Goal: Transaction & Acquisition: Purchase product/service

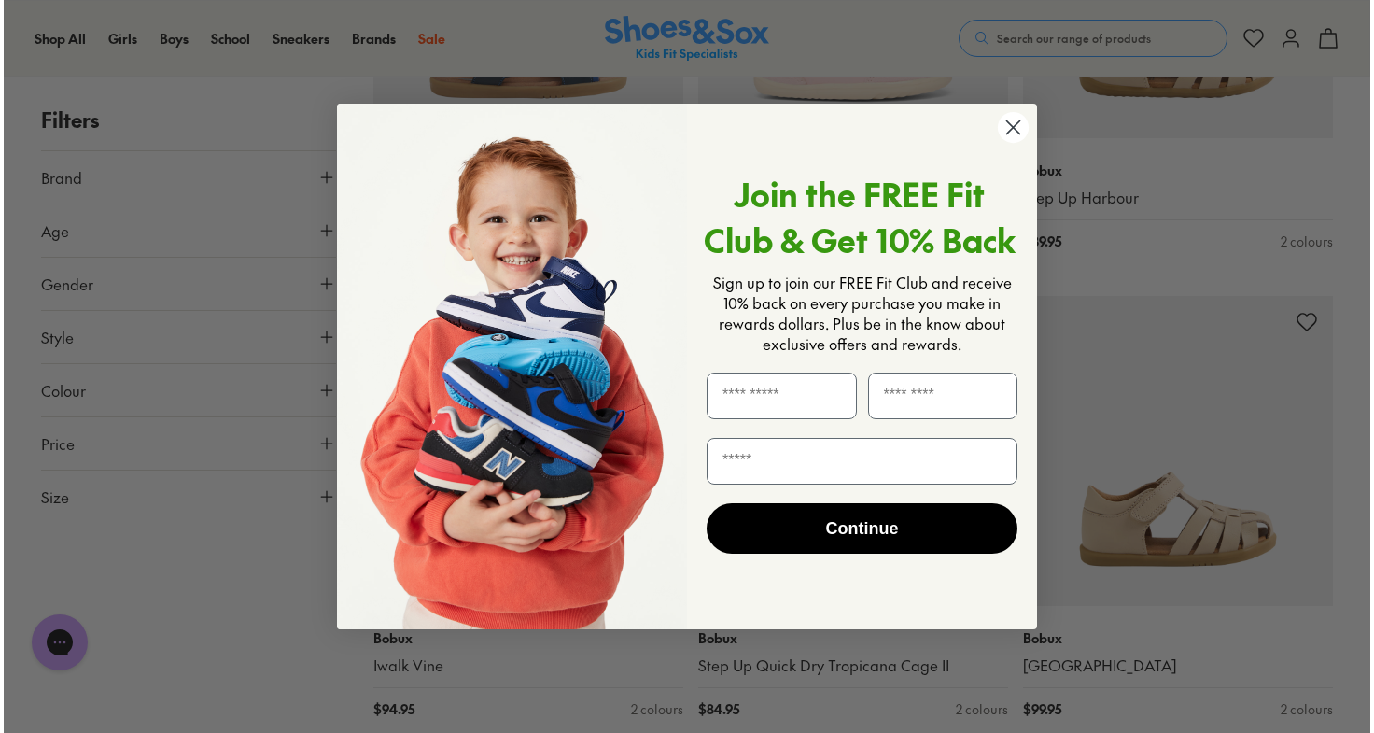
scroll to position [4303, 0]
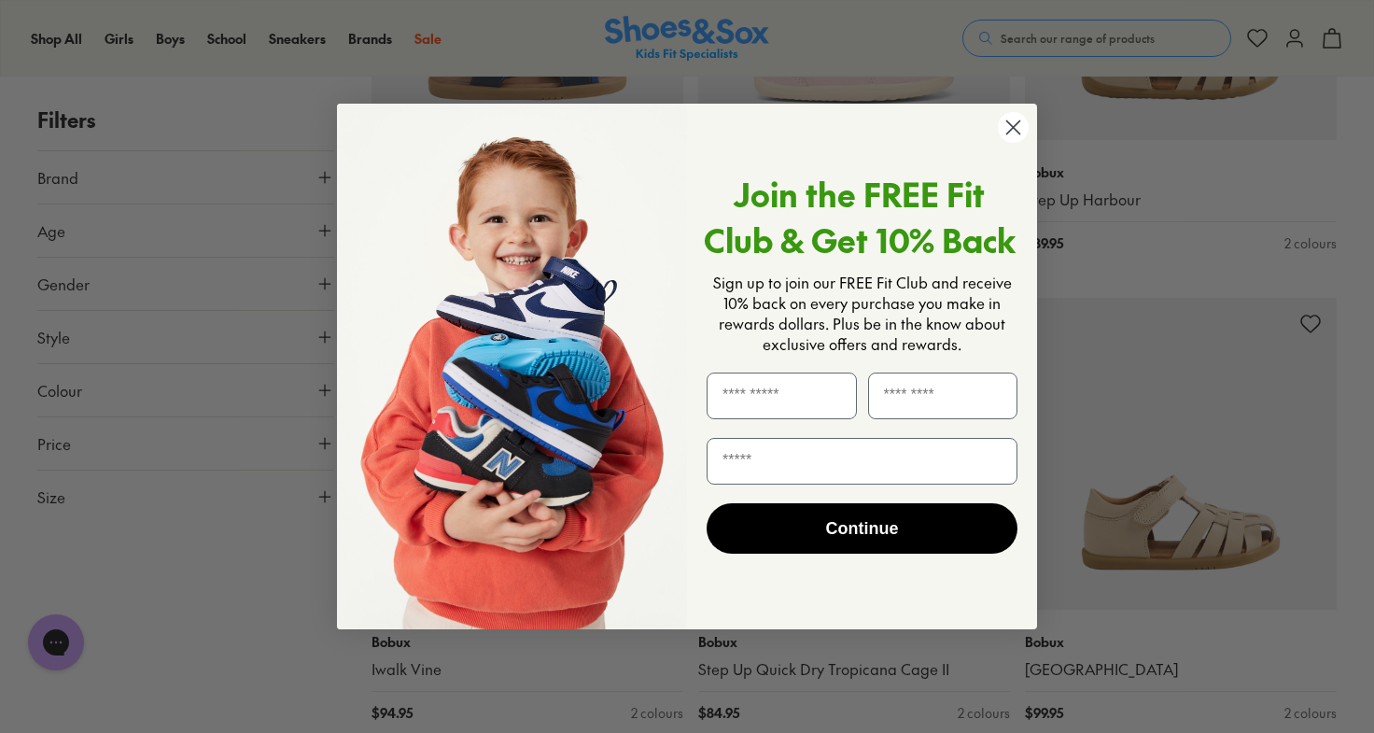
click at [1013, 147] on div "Join the FREE Fit Club & Get 10% Back Sign up to join our FREE Fit Club and rec…" at bounding box center [855, 366] width 336 height 488
click at [1013, 139] on circle "Close dialog" at bounding box center [1013, 127] width 31 height 31
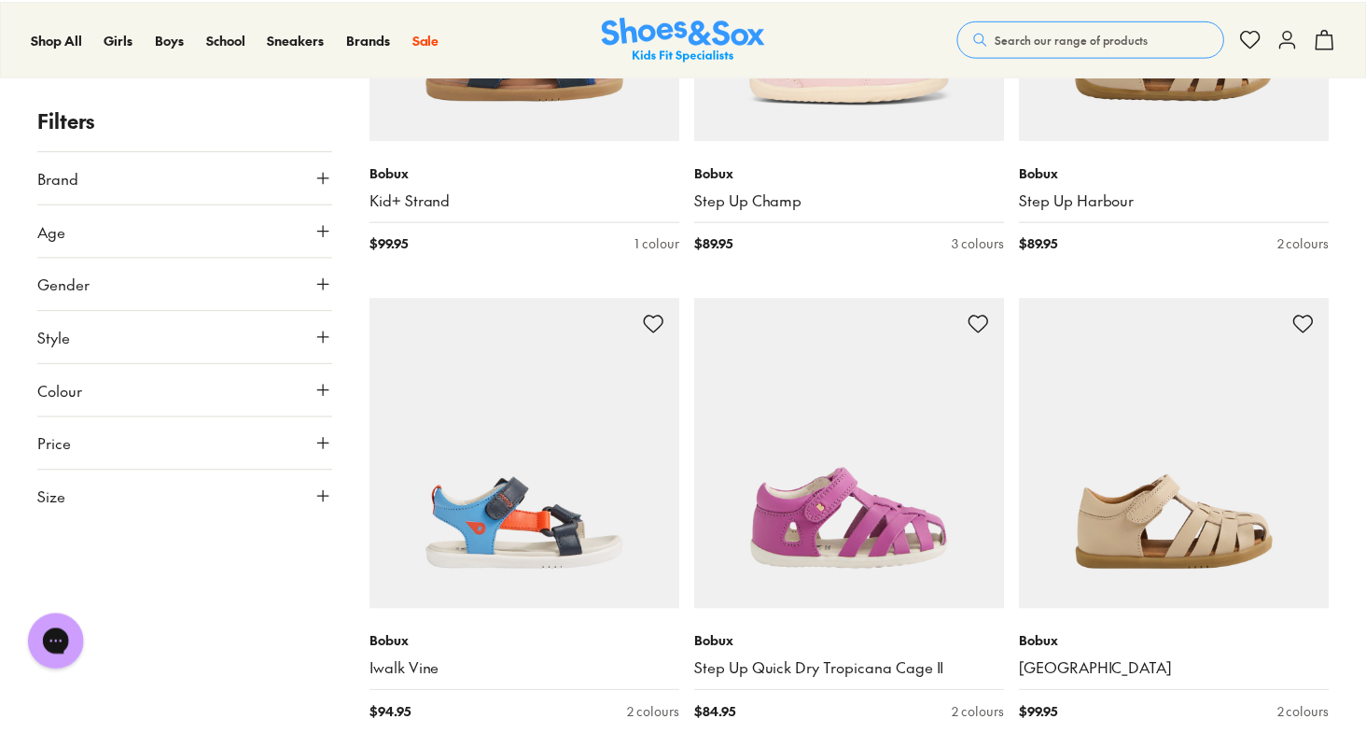
scroll to position [4288, 0]
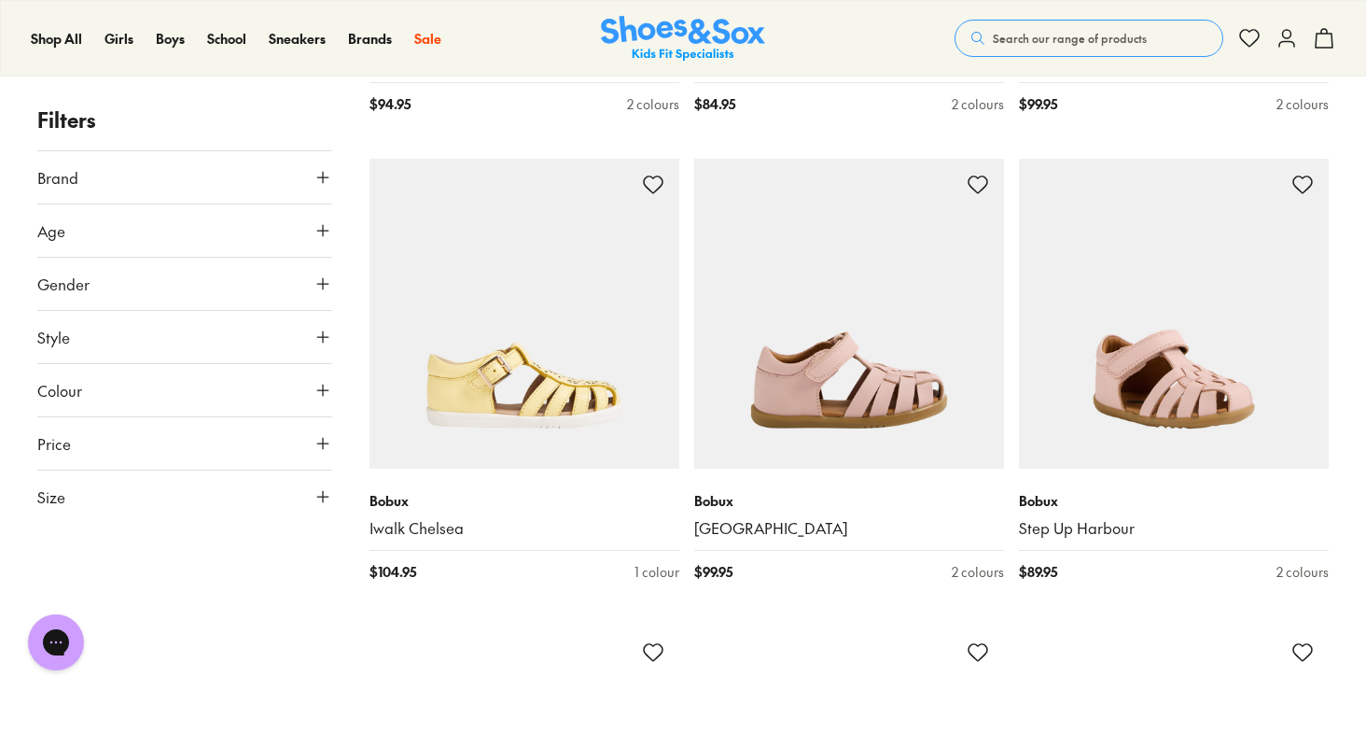
scroll to position [5023, 0]
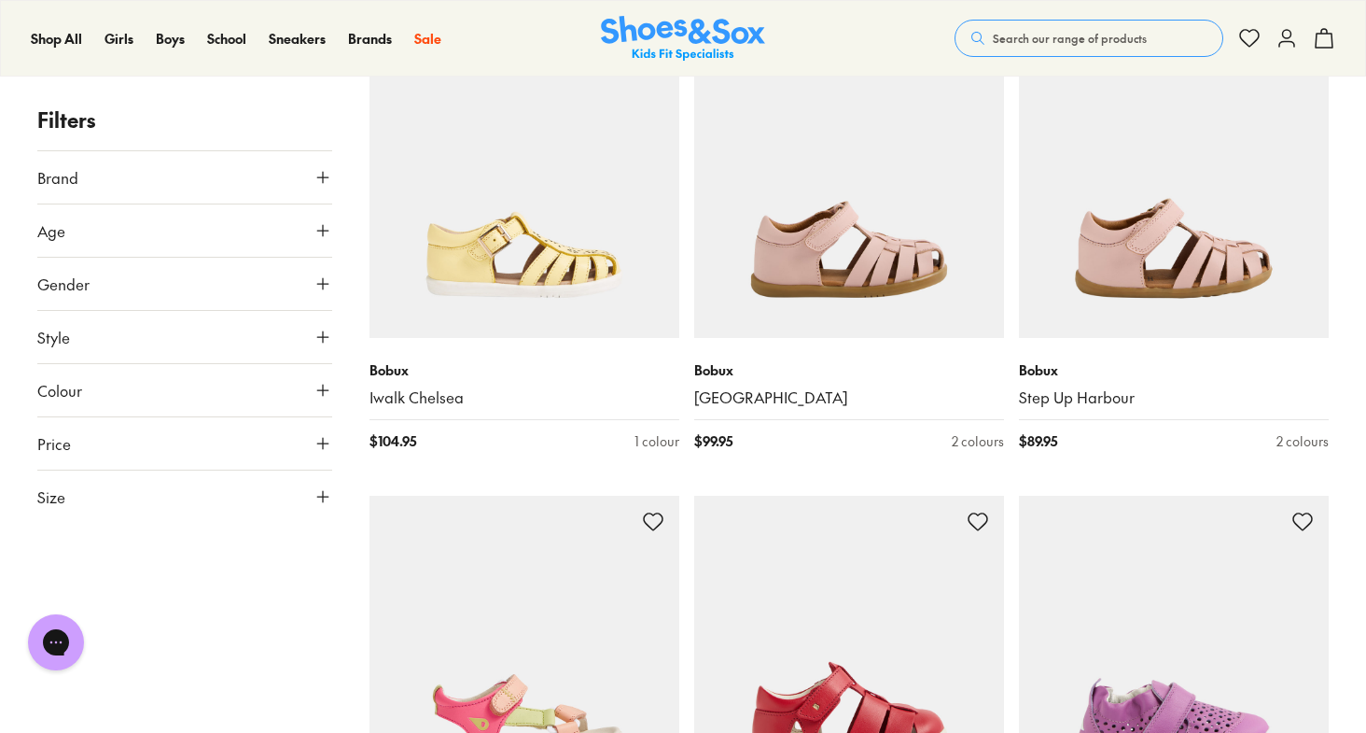
click at [1013, 139] on div "Bobux Iwalk Cross Jump $ 99.95 2 colours Bobux Step Up Cross Jump $ 89.95 2 col…" at bounding box center [849, 485] width 959 height 10262
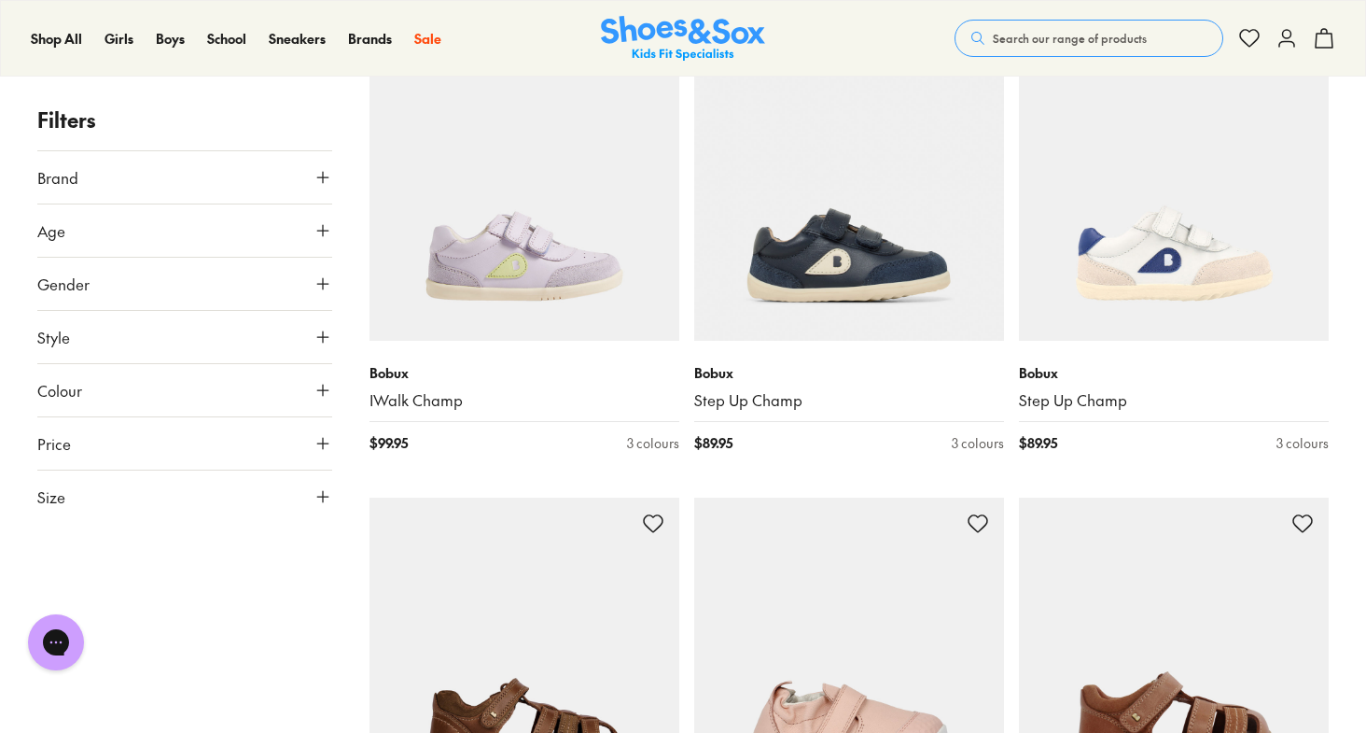
scroll to position [9228, 0]
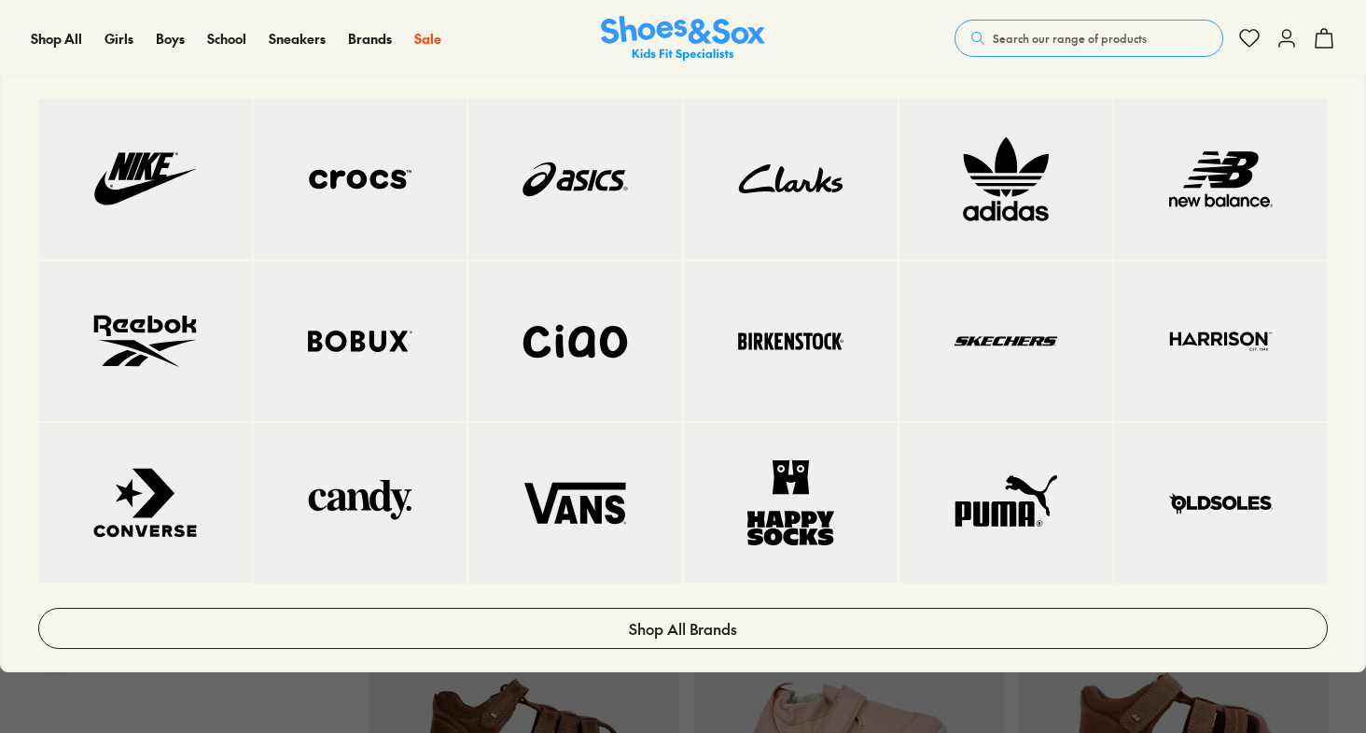
click at [837, 160] on img at bounding box center [790, 178] width 139 height 85
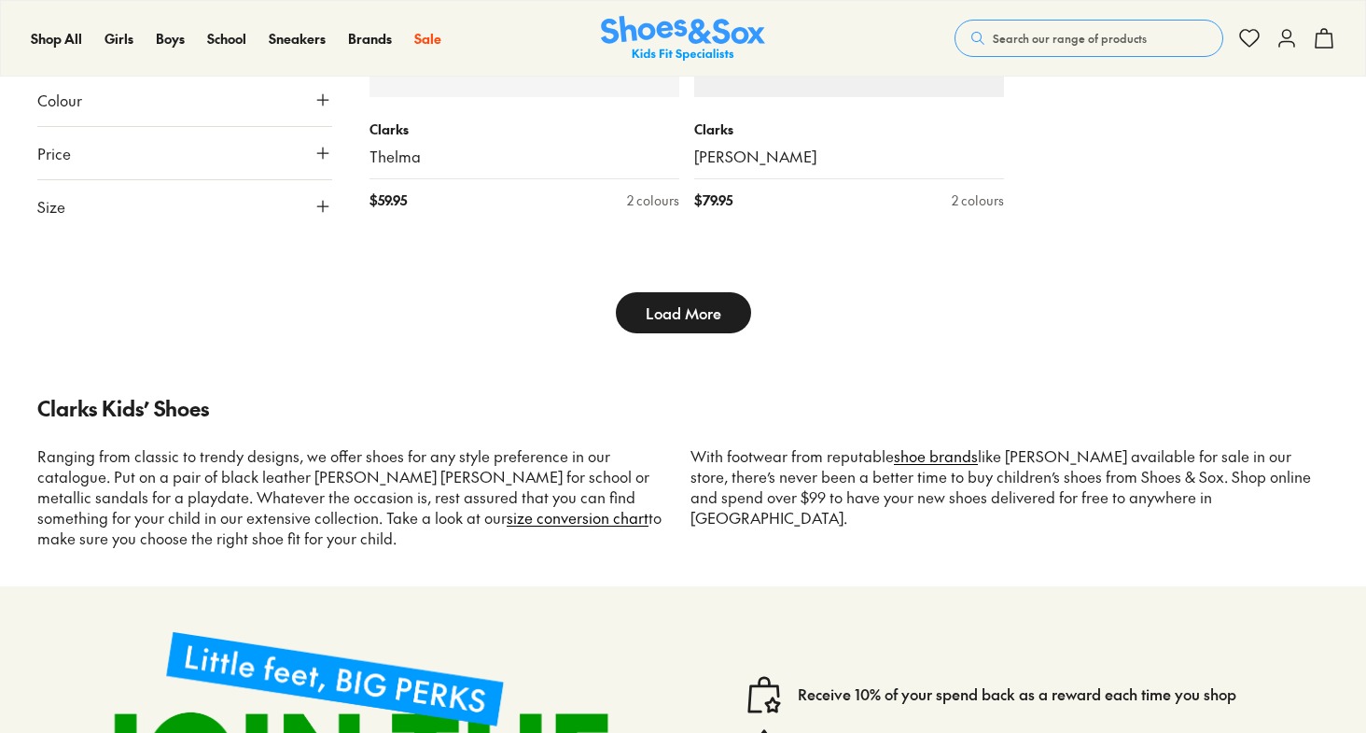
scroll to position [5270, 0]
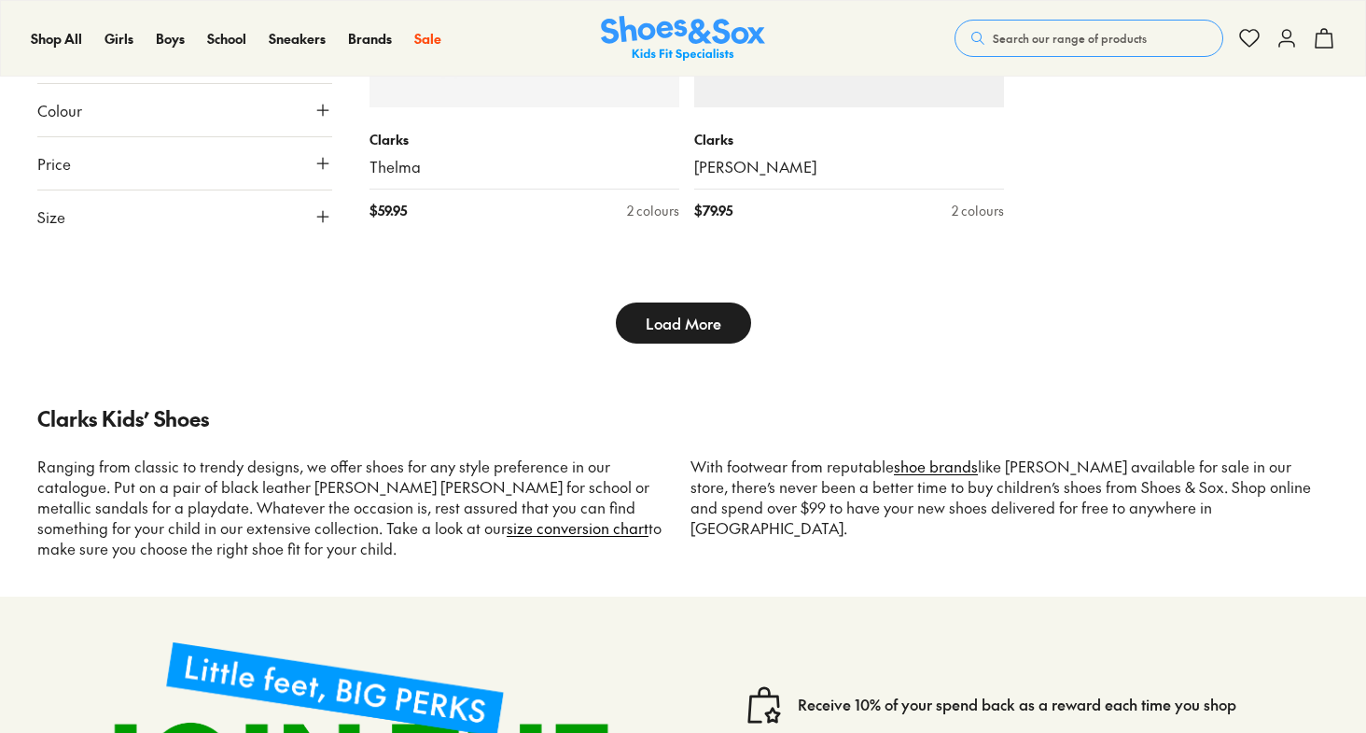
type input "***"
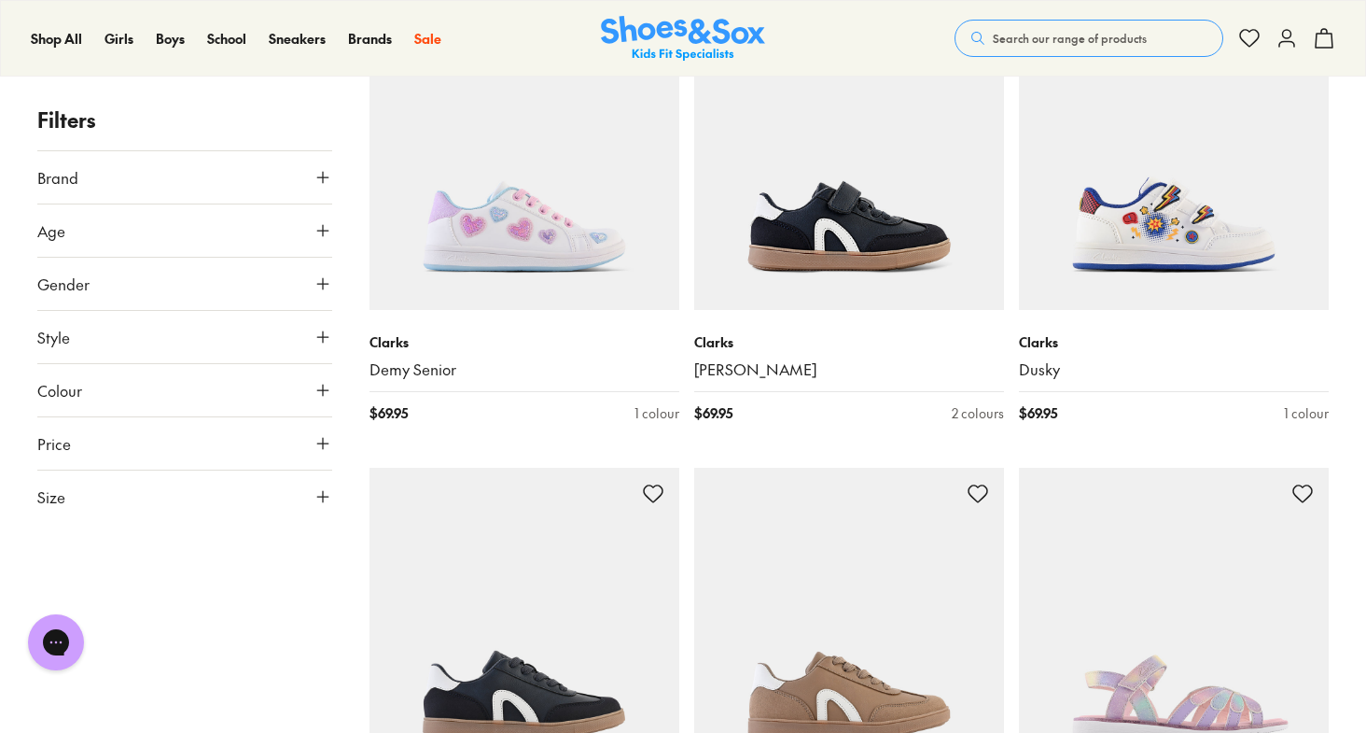
scroll to position [3961, 0]
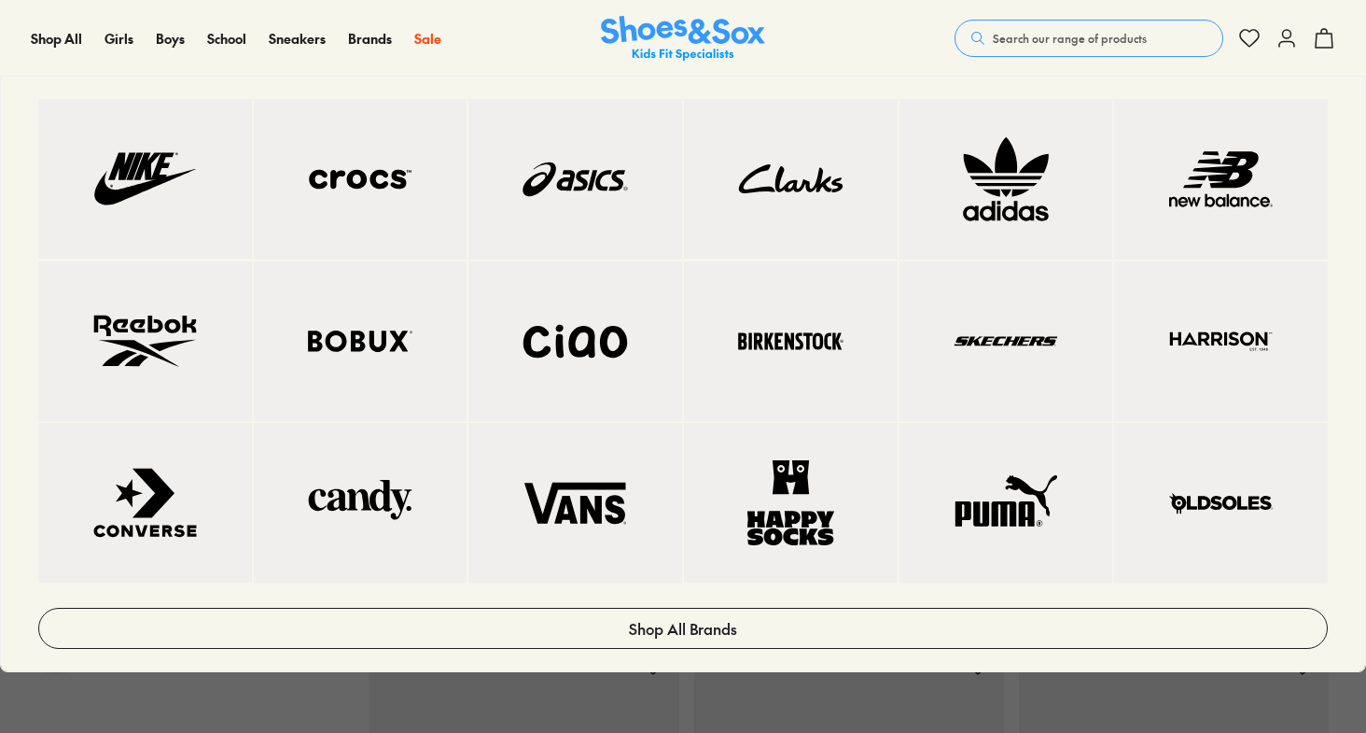
click at [1185, 163] on img at bounding box center [1221, 179] width 139 height 86
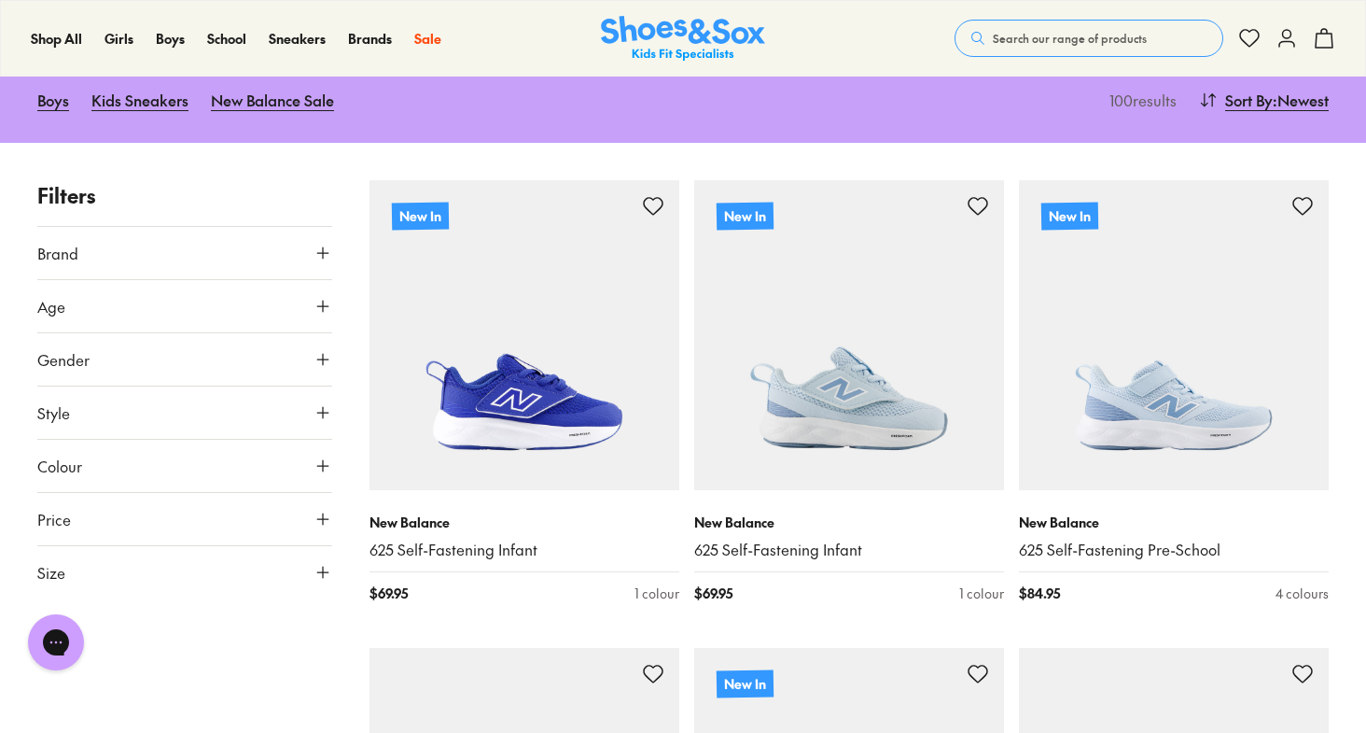
scroll to position [202, 0]
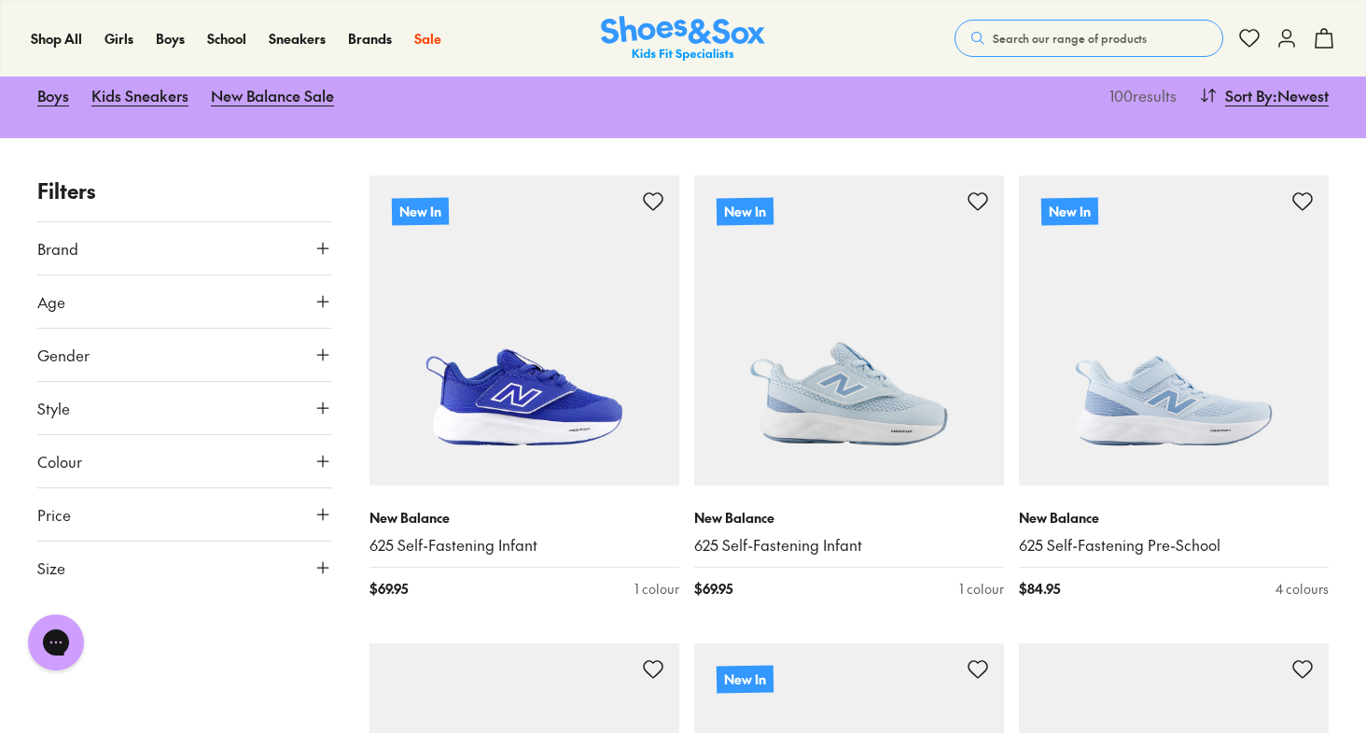
click at [329, 301] on icon at bounding box center [323, 301] width 19 height 19
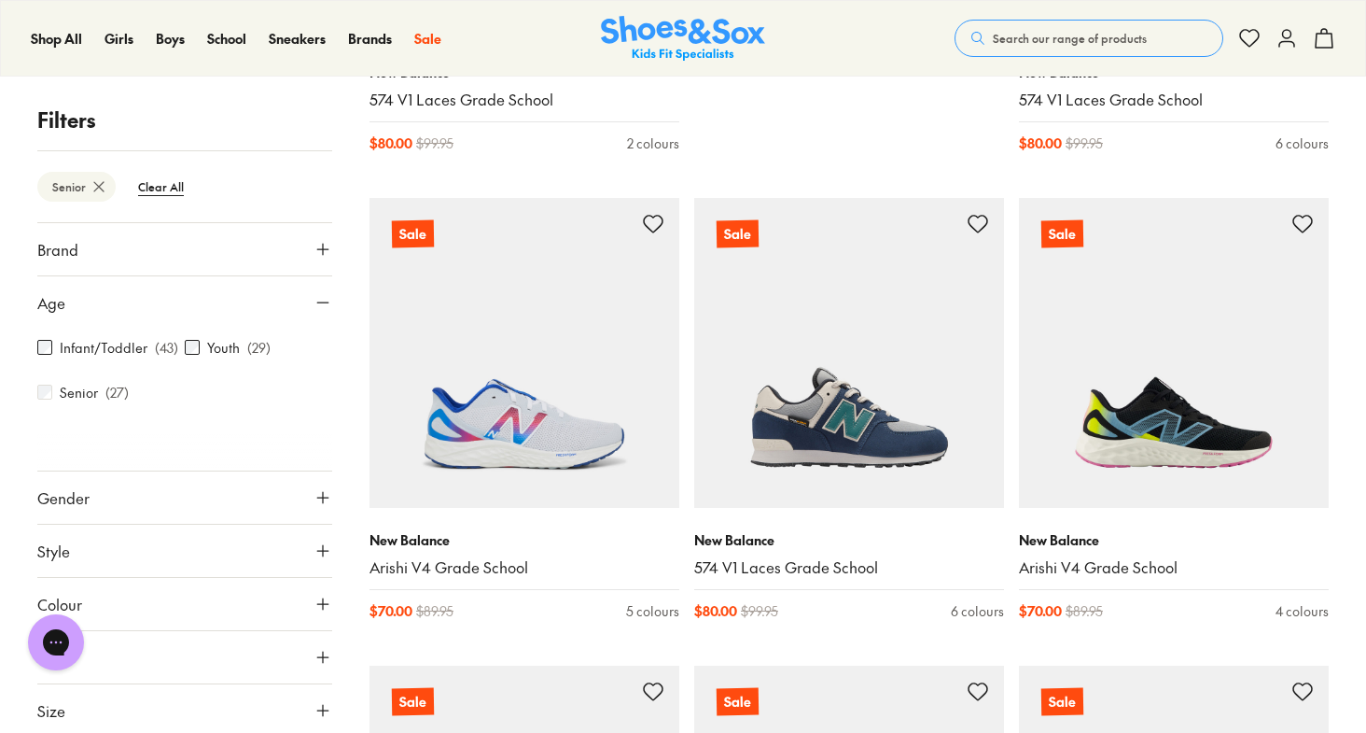
scroll to position [1580, 0]
